Goal: Information Seeking & Learning: Check status

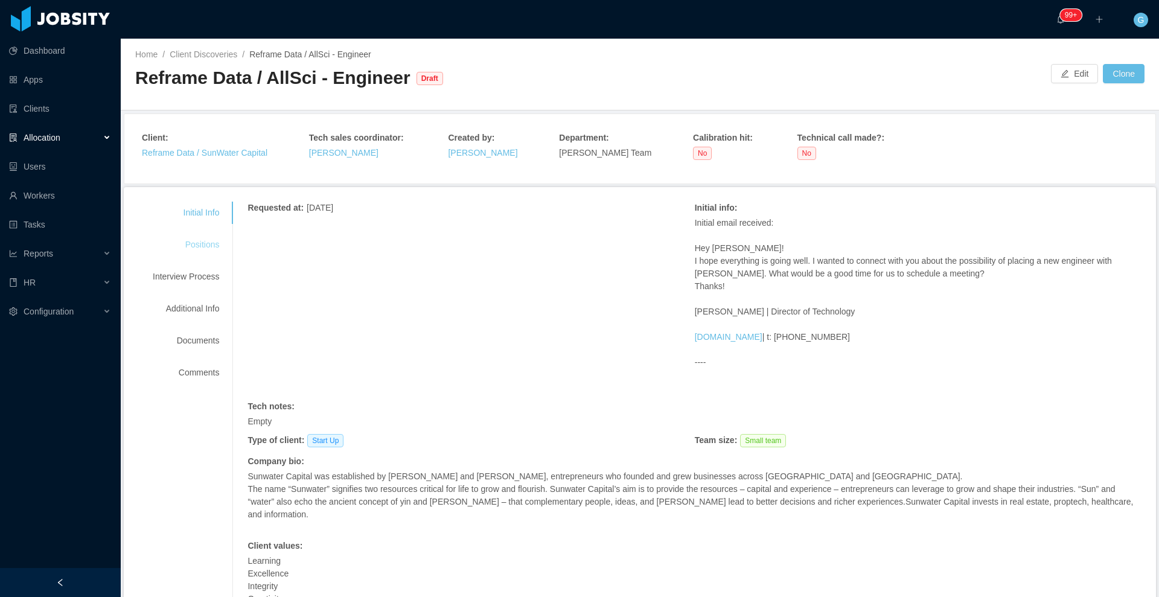
click at [196, 246] on div "Positions" at bounding box center [185, 245] width 95 height 22
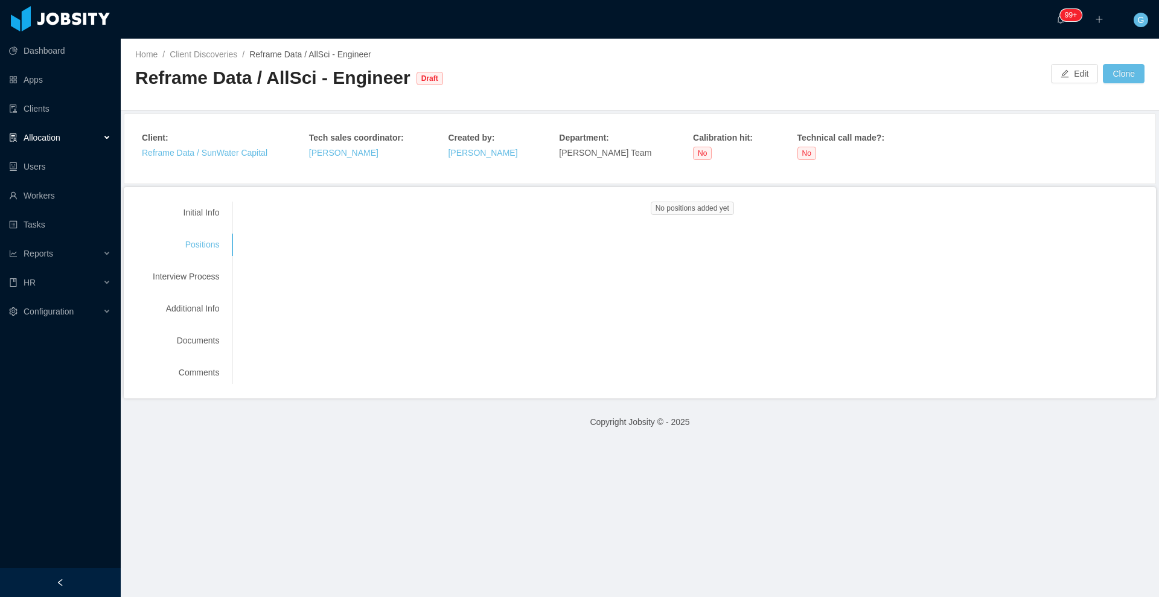
click at [196, 224] on div "Initial Info Positions Interview Process Additional Info Documents Comments" at bounding box center [185, 293] width 95 height 182
click at [210, 205] on div "Initial Info" at bounding box center [185, 213] width 95 height 22
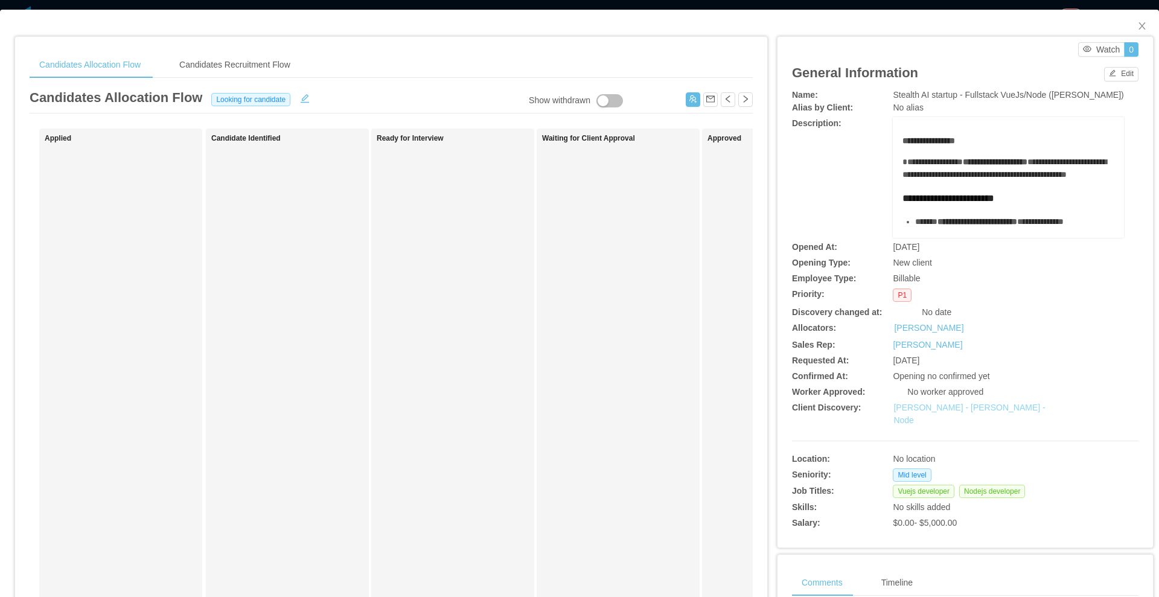
click at [952, 412] on link "Erkang Zheng - Fullstack VueJs - Node" at bounding box center [970, 414] width 152 height 22
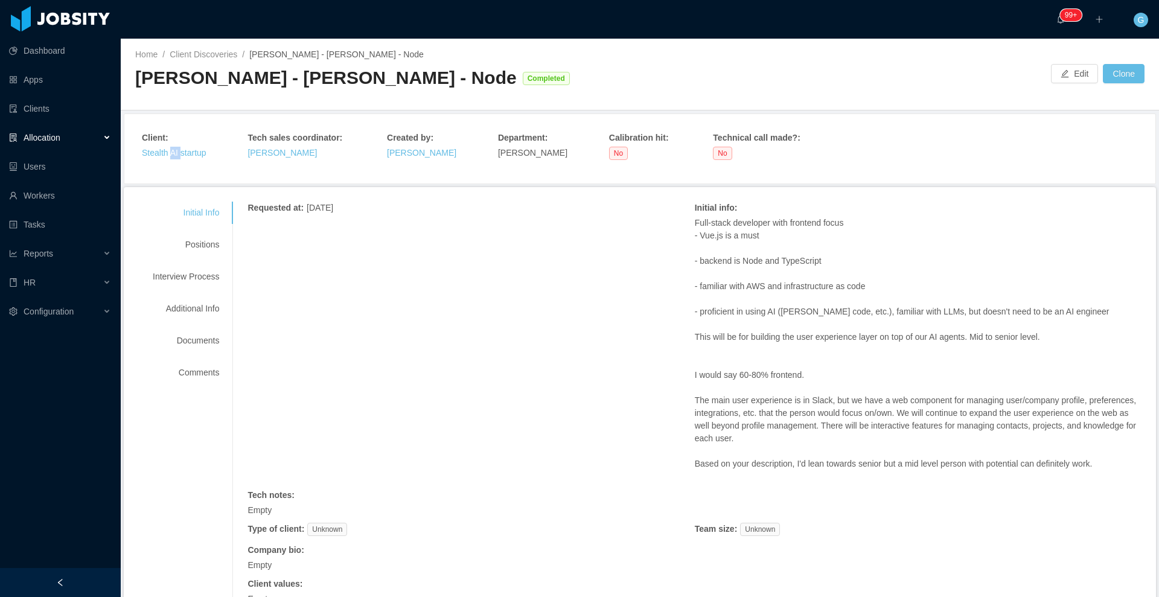
drag, startPoint x: 169, startPoint y: 159, endPoint x: 184, endPoint y: 145, distance: 20.9
click at [184, 145] on div "Client : Stealth AI startup" at bounding box center [174, 149] width 65 height 34
click at [184, 148] on link "Stealth AI startup" at bounding box center [174, 153] width 65 height 10
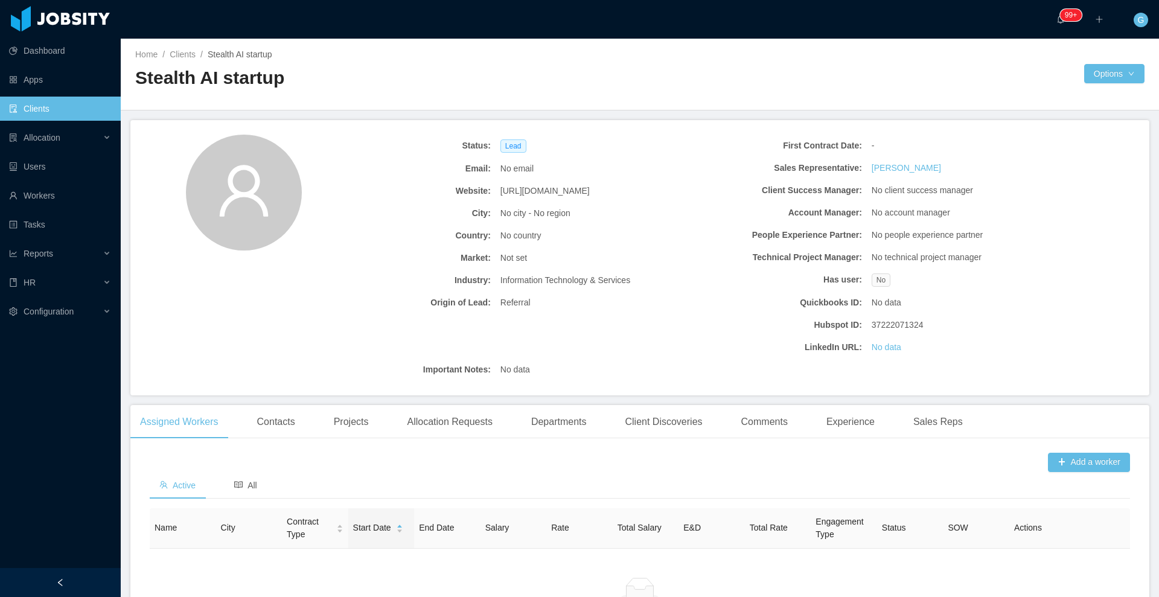
click at [548, 192] on span "https://stealthaistartup.com" at bounding box center [545, 191] width 89 height 13
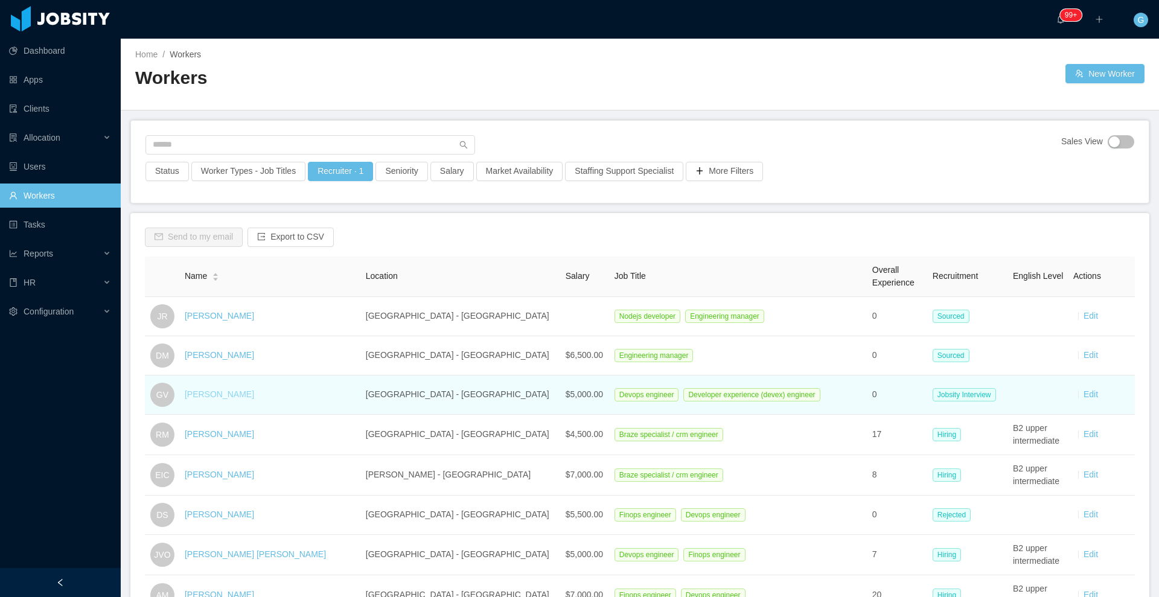
click at [202, 391] on link "[PERSON_NAME]" at bounding box center [219, 395] width 69 height 10
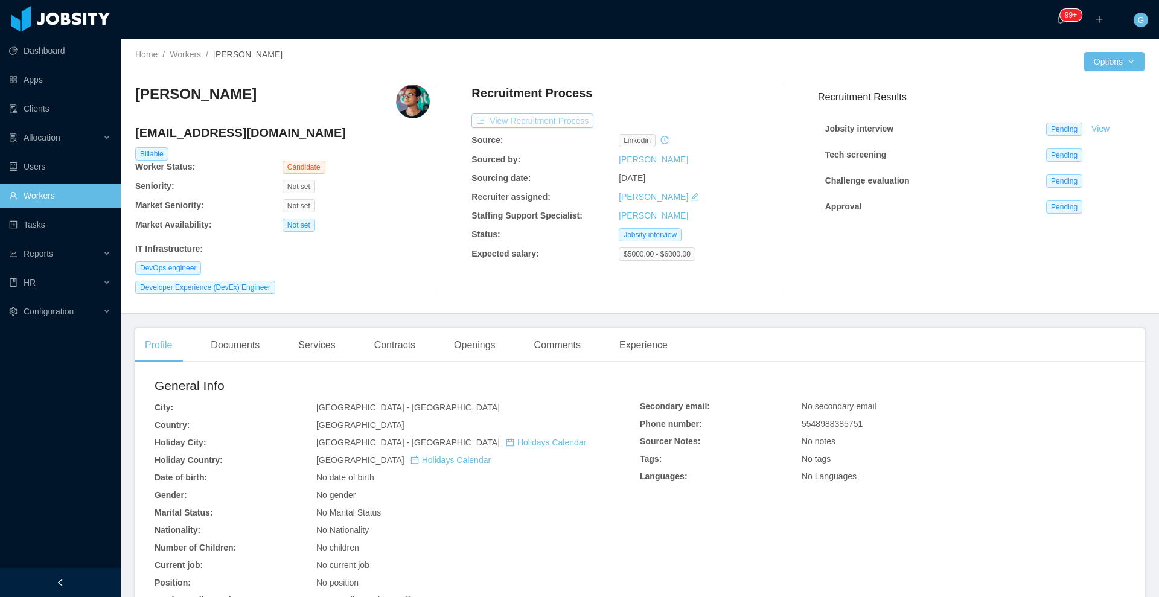
click at [527, 121] on button "View Recruitment Process" at bounding box center [533, 121] width 122 height 14
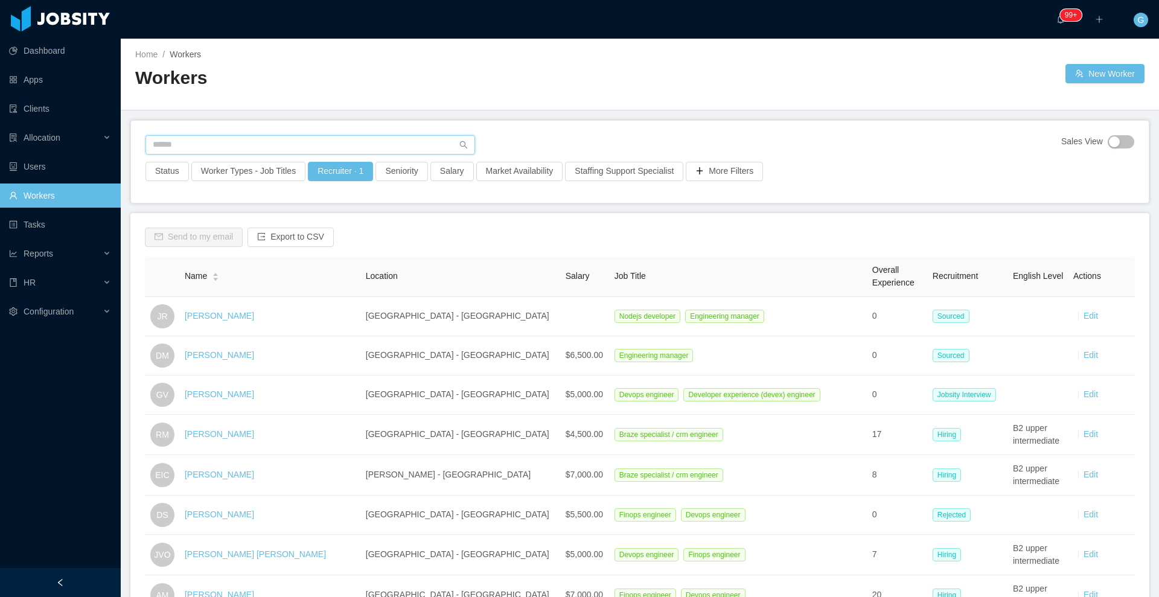
click at [232, 139] on input "text" at bounding box center [311, 144] width 330 height 19
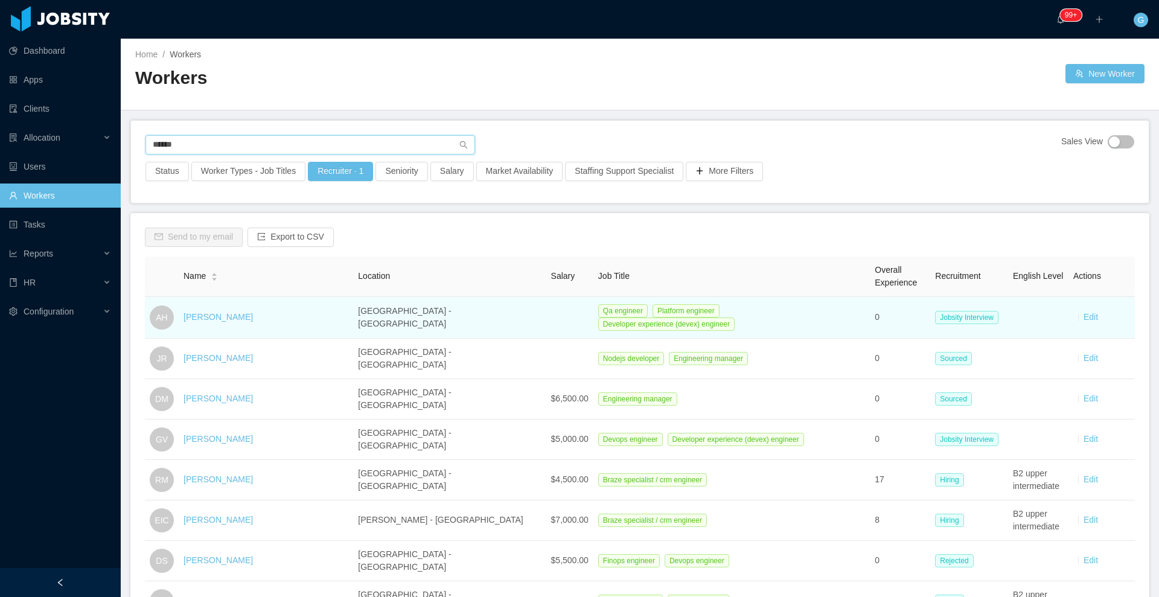
type input "******"
click at [220, 309] on td "[PERSON_NAME]" at bounding box center [266, 318] width 175 height 42
click at [223, 316] on link "[PERSON_NAME]" at bounding box center [218, 317] width 69 height 10
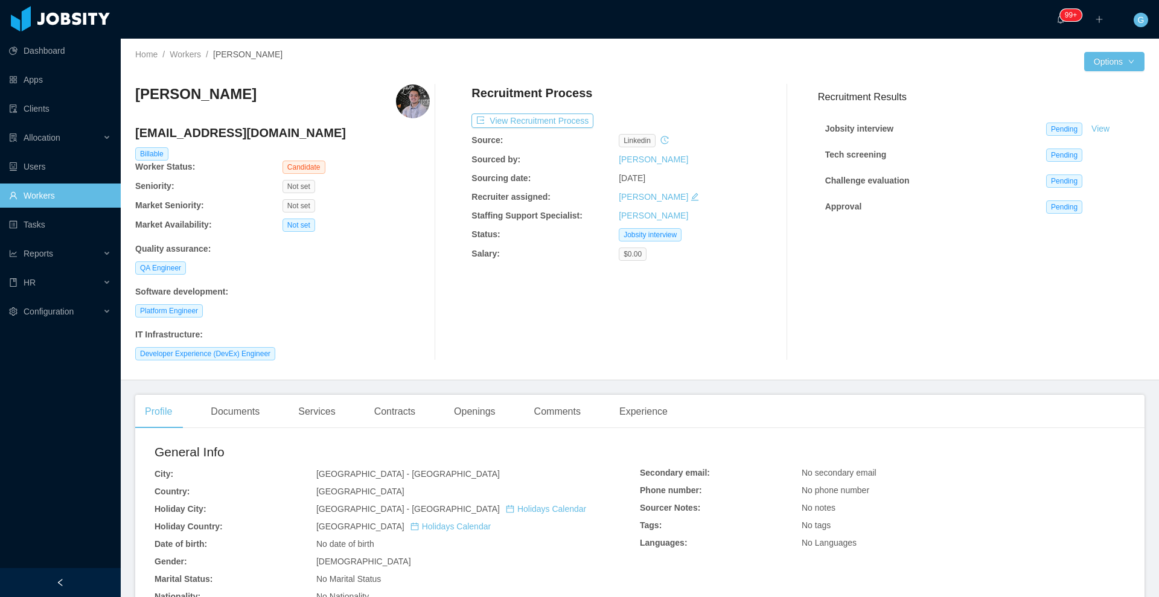
click at [511, 129] on div "Recruitment Process View Recruitment Process Source: linkedin Sourced by: [PERS…" at bounding box center [619, 223] width 295 height 276
click at [513, 126] on button "View Recruitment Process" at bounding box center [533, 121] width 122 height 14
